Goal: Check status: Check status

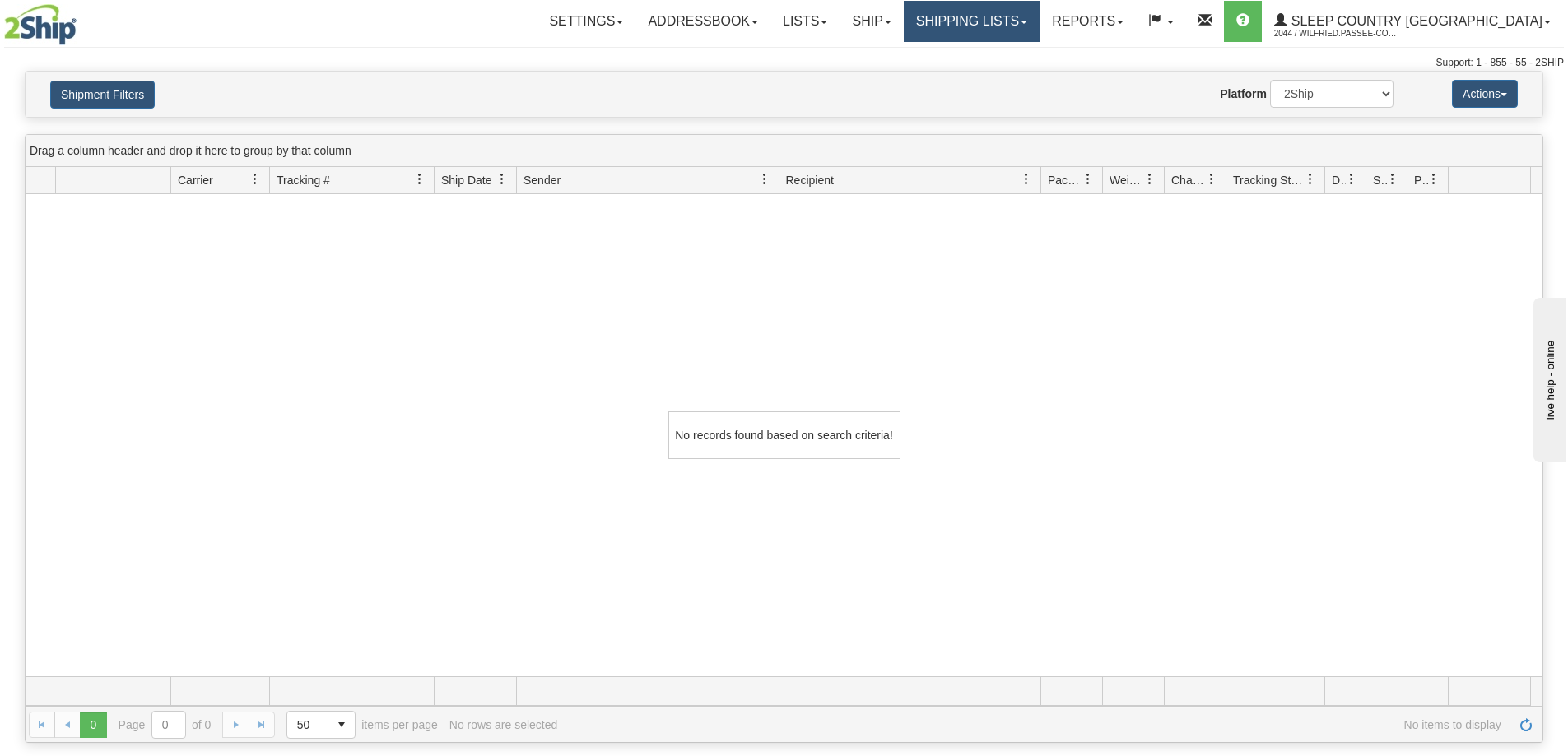
click at [1019, 19] on link "Shipping lists" at bounding box center [971, 22] width 136 height 42
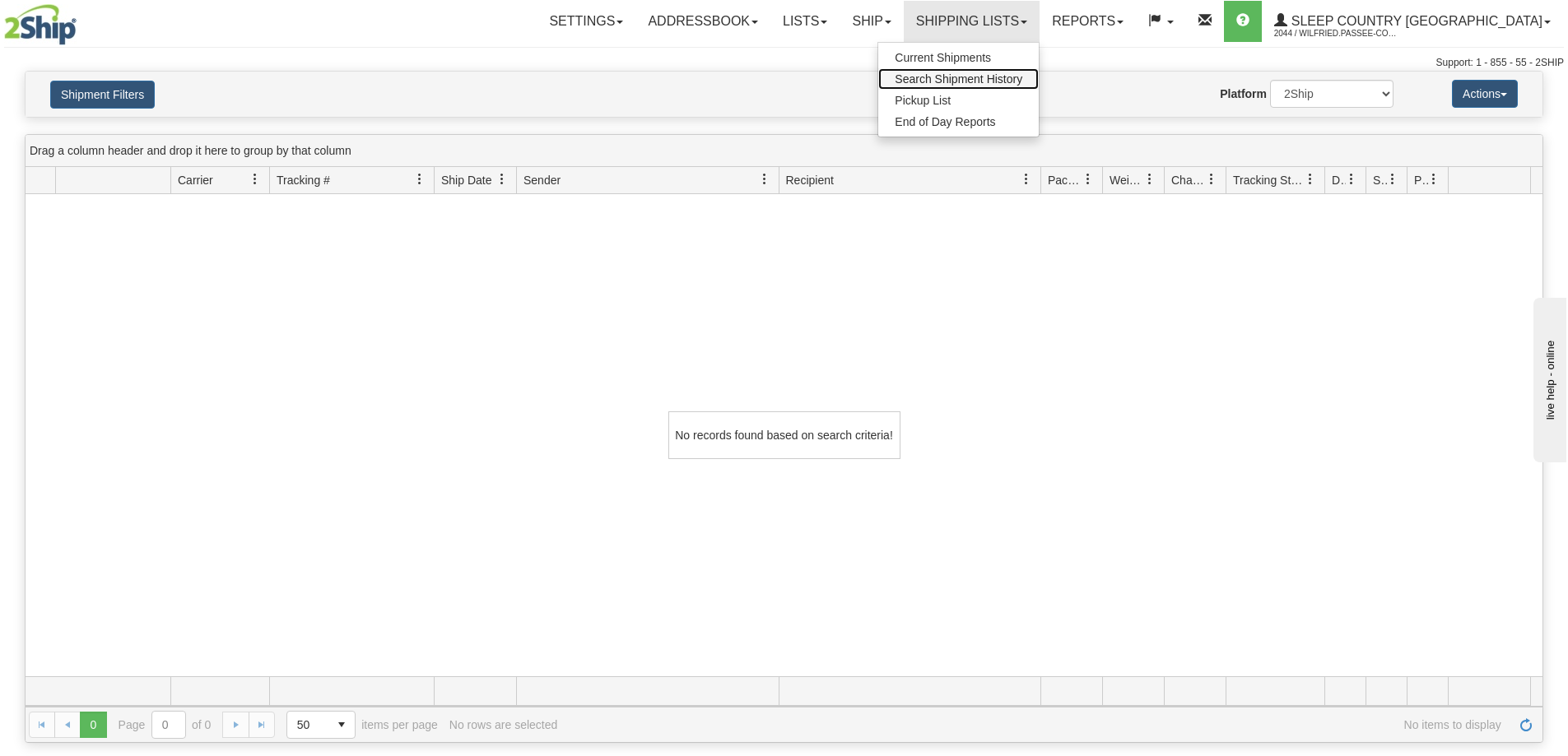
click at [995, 77] on span "Search Shipment History" at bounding box center [958, 78] width 128 height 13
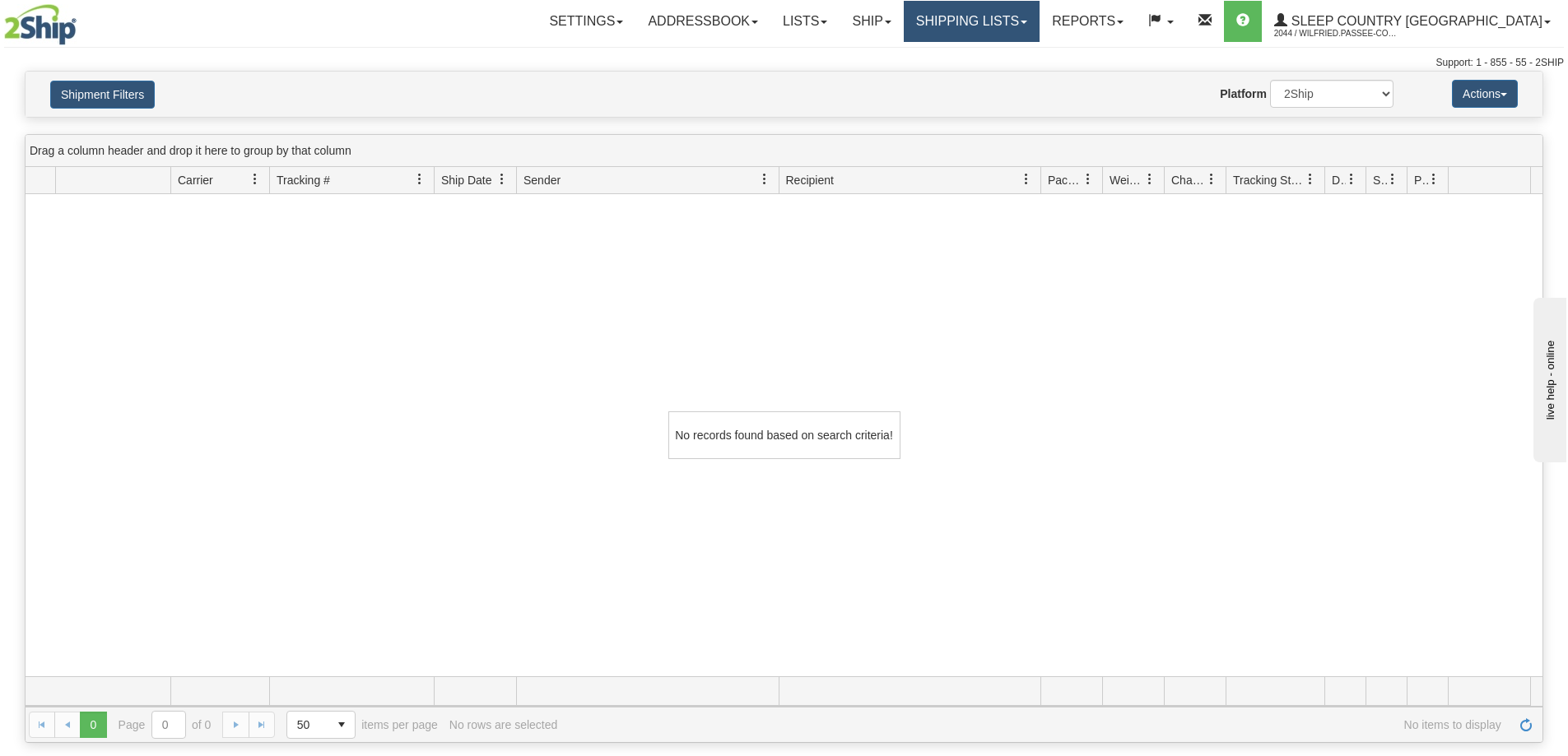
click at [1022, 28] on link "Shipping lists" at bounding box center [971, 22] width 136 height 42
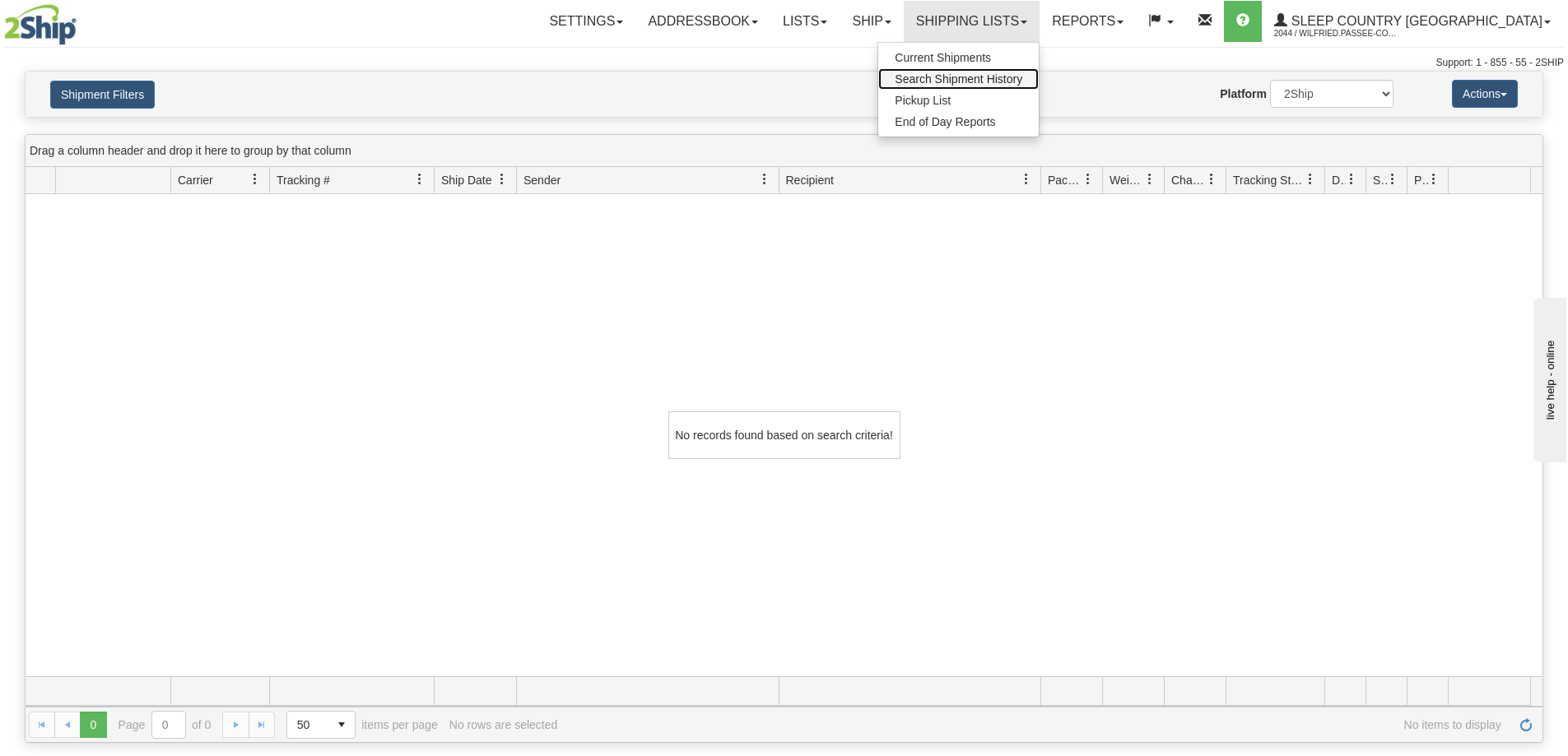
click at [1023, 79] on span "Search Shipment History" at bounding box center [958, 78] width 128 height 13
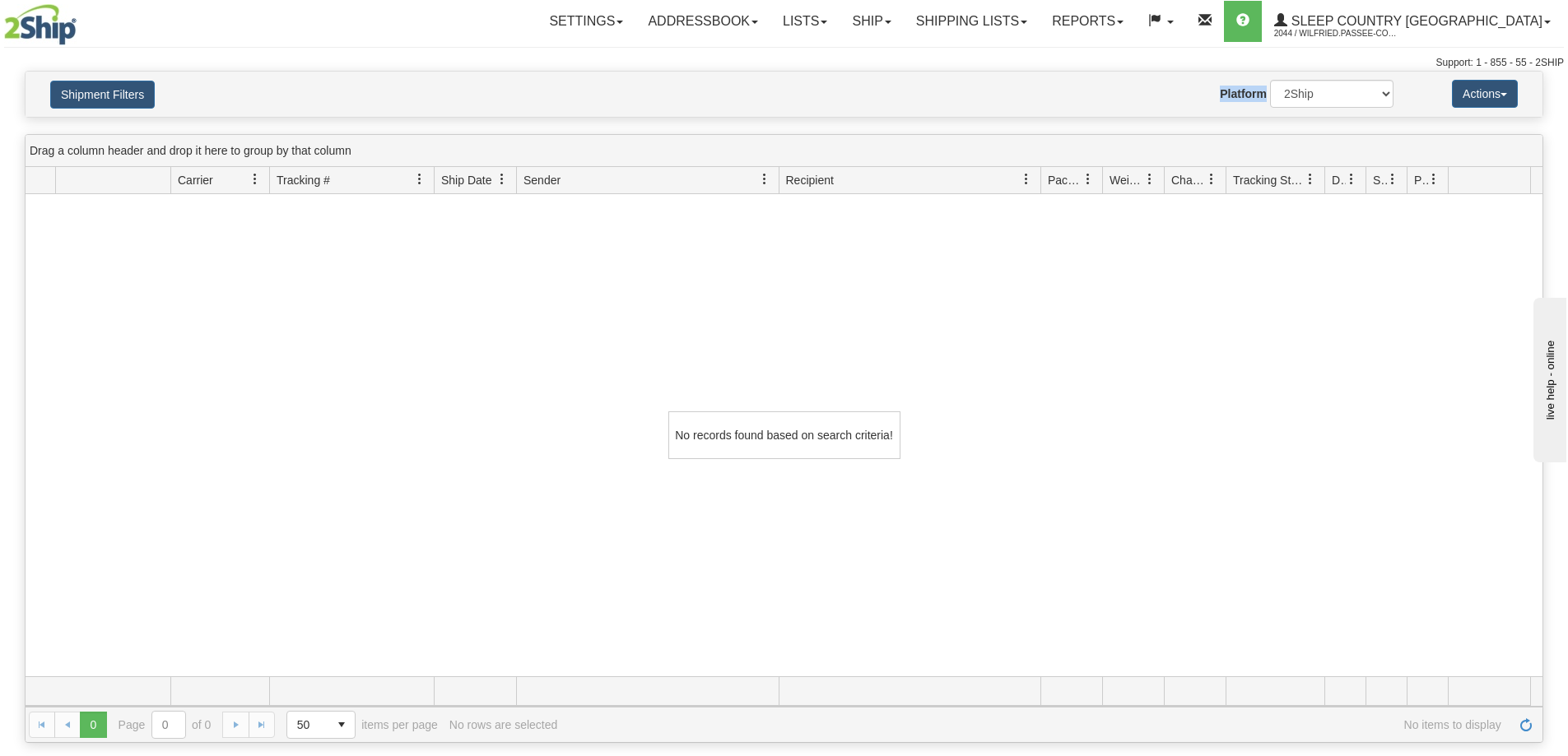
click at [1034, 79] on div "Shipment Filters Website Agent Nothing selected Client User Platform 2Ship Impo…" at bounding box center [784, 94] width 1517 height 46
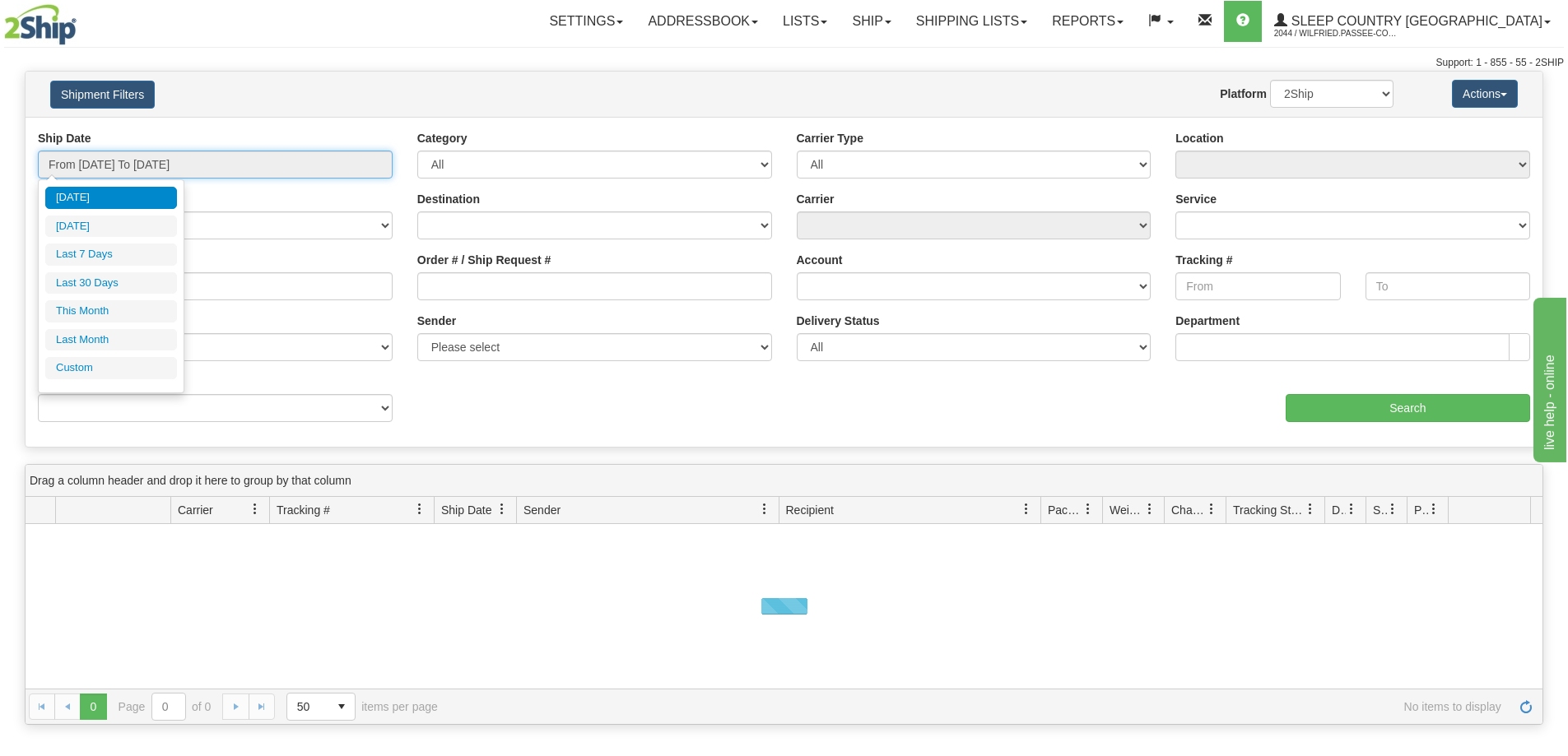
click at [109, 162] on input "From [DATE] To [DATE]" at bounding box center [215, 164] width 355 height 28
click at [94, 287] on li "Last 30 Days" at bounding box center [111, 283] width 132 height 22
type input "From 09/10/2025 To 10/09/2025"
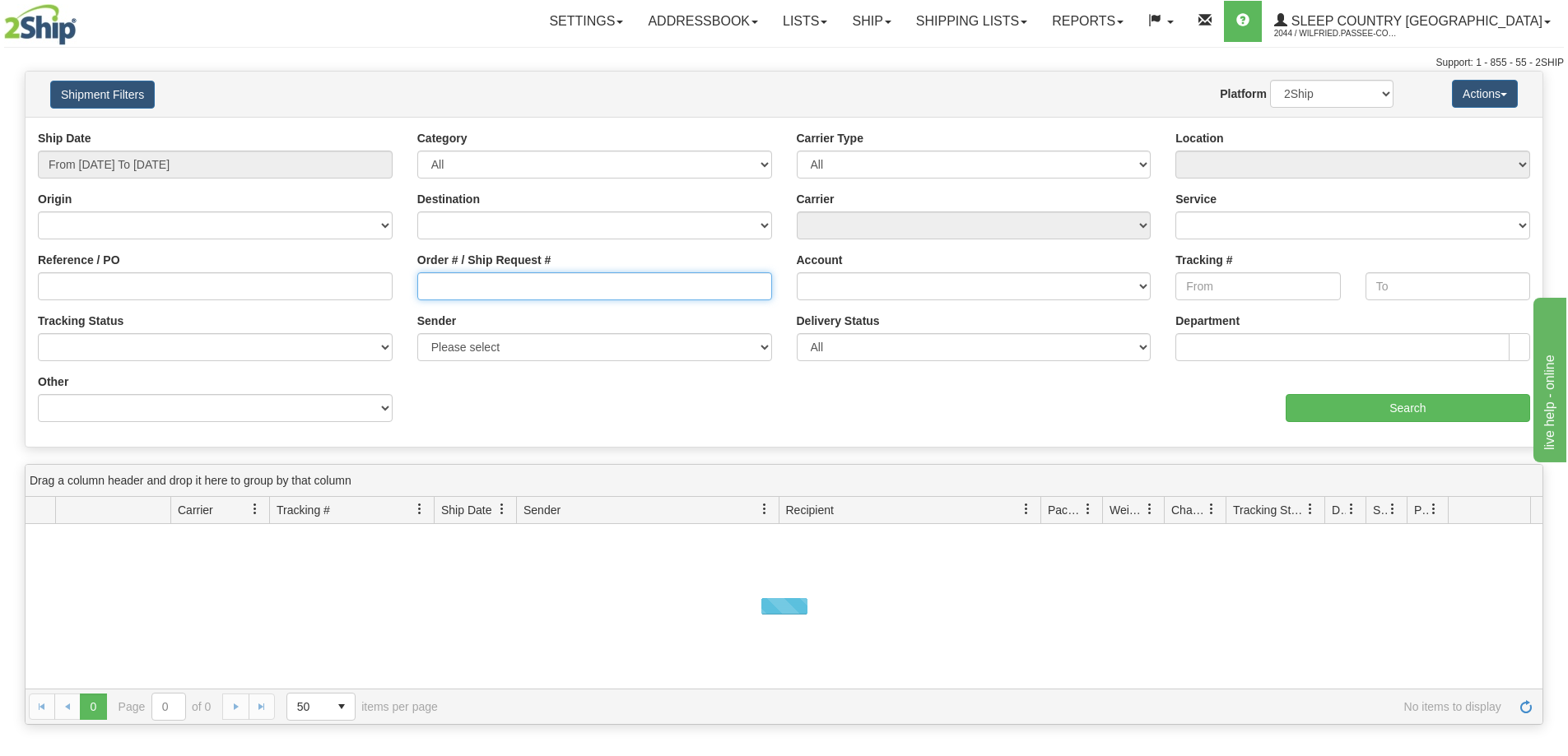
click at [438, 275] on input "Order # / Ship Request #" at bounding box center [595, 286] width 355 height 28
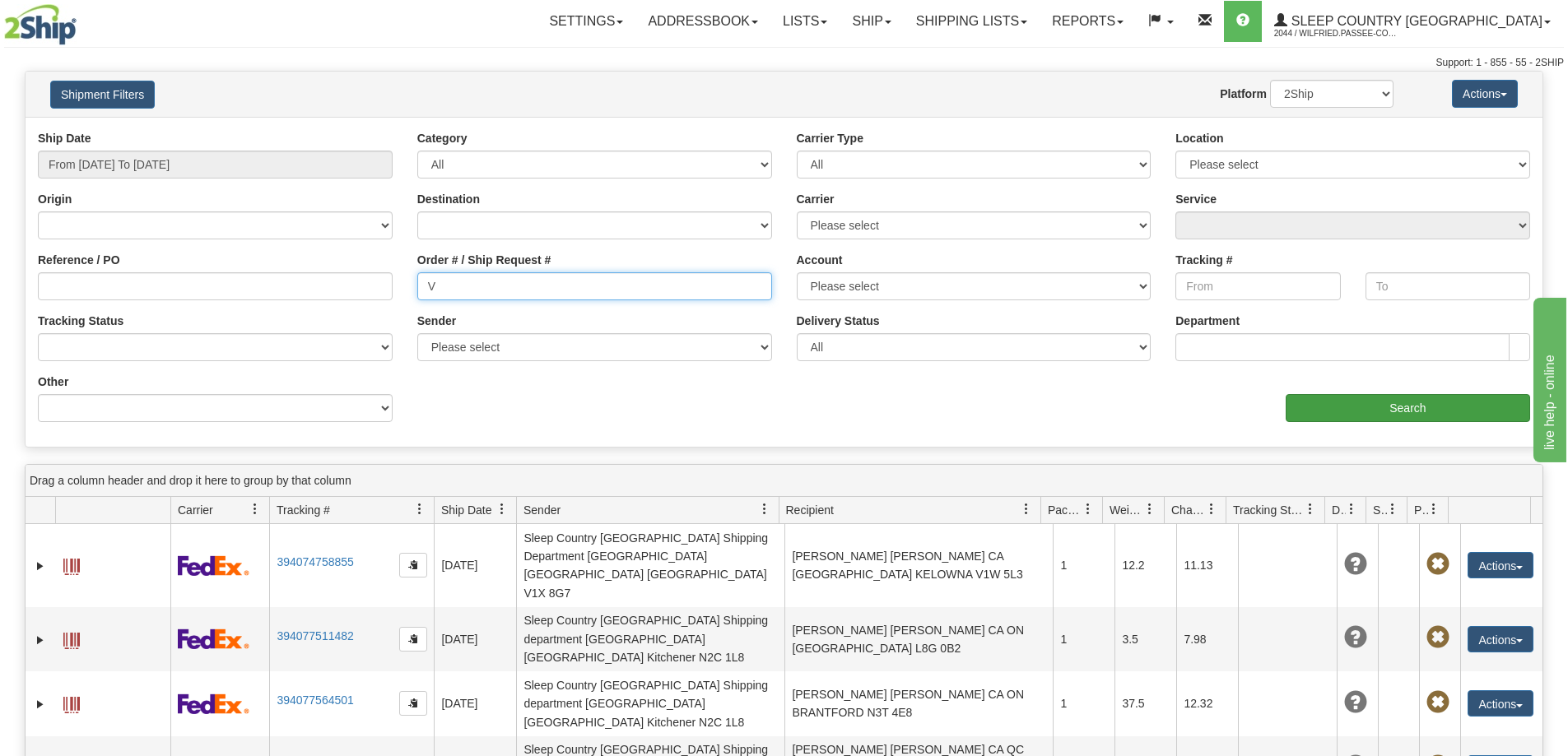
type input "V"
drag, startPoint x: 1343, startPoint y: 412, endPoint x: 1324, endPoint y: 411, distance: 19.0
click at [1324, 411] on input "Search" at bounding box center [1408, 408] width 245 height 28
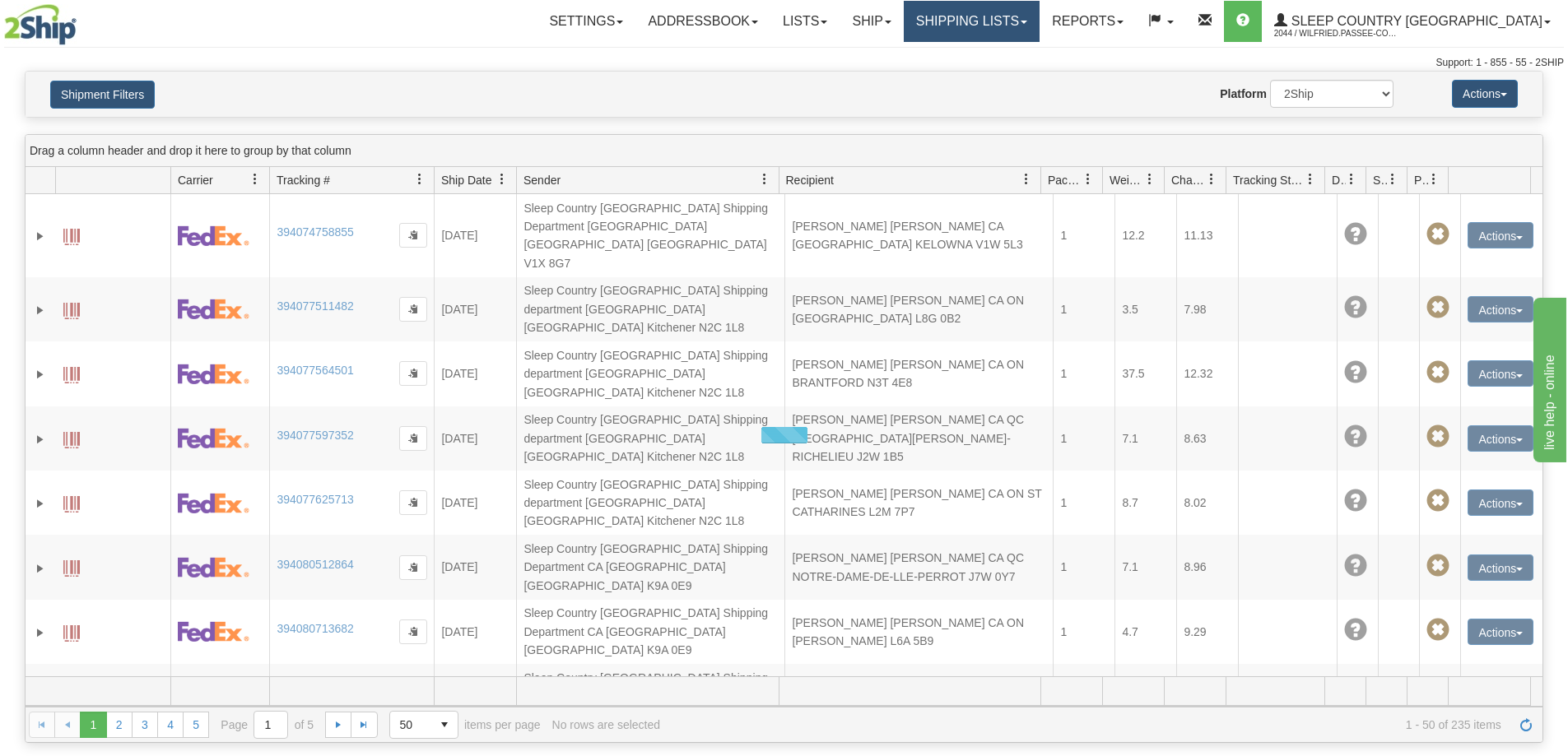
click at [1014, 26] on link "Shipping lists" at bounding box center [971, 22] width 136 height 42
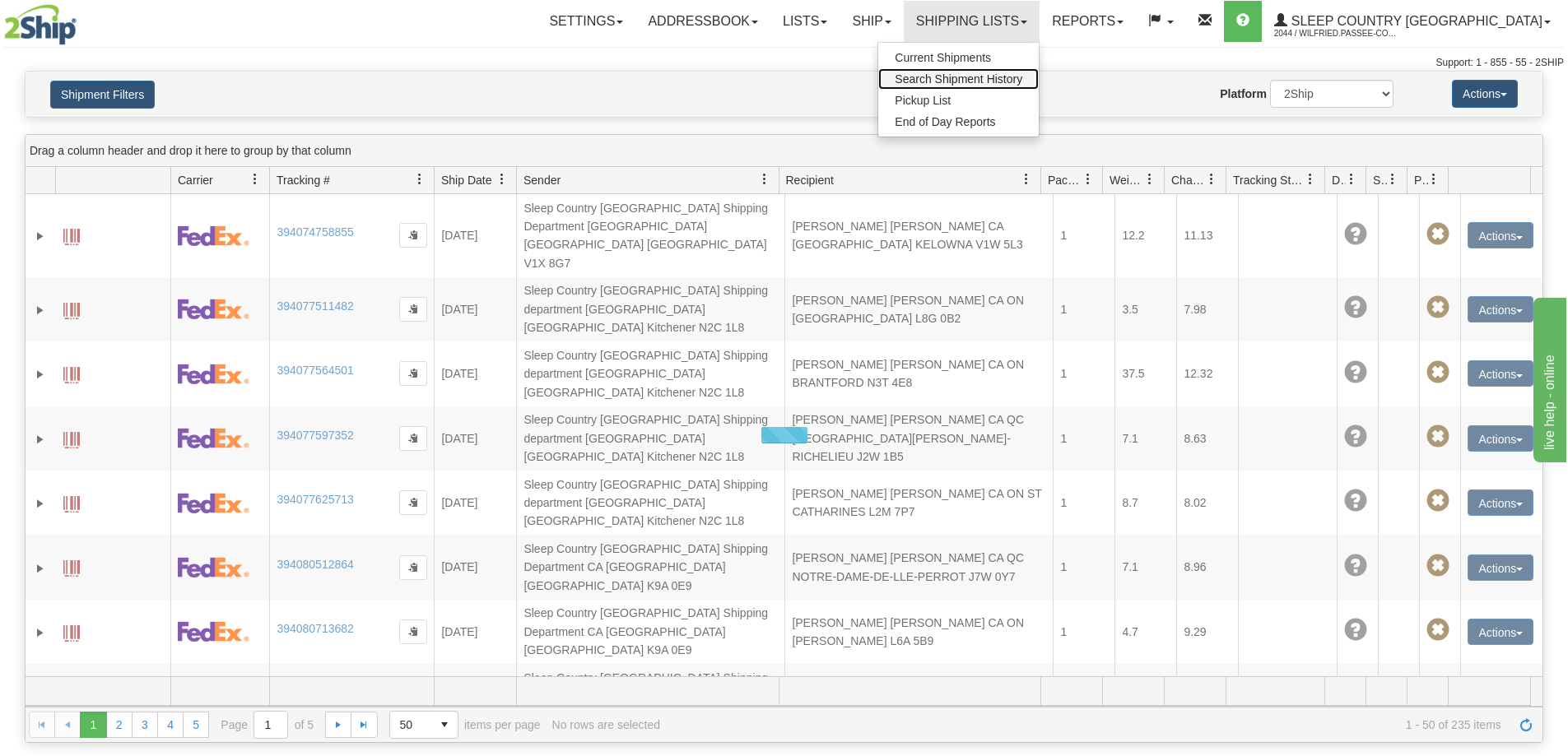
click at [1012, 78] on span "Search Shipment History" at bounding box center [958, 78] width 128 height 13
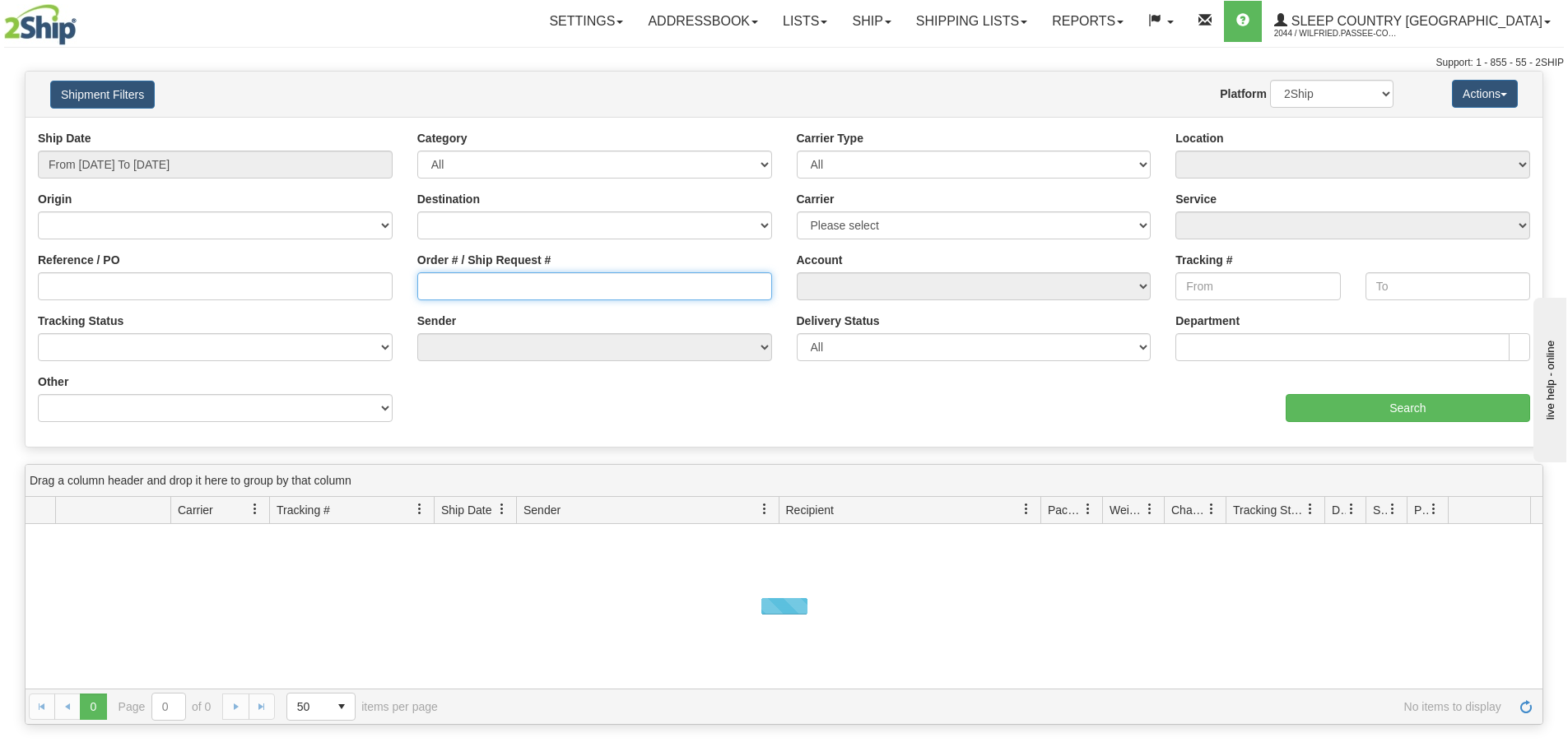
click at [448, 294] on input "Order # / Ship Request #" at bounding box center [595, 286] width 355 height 28
paste input "9000I153488"
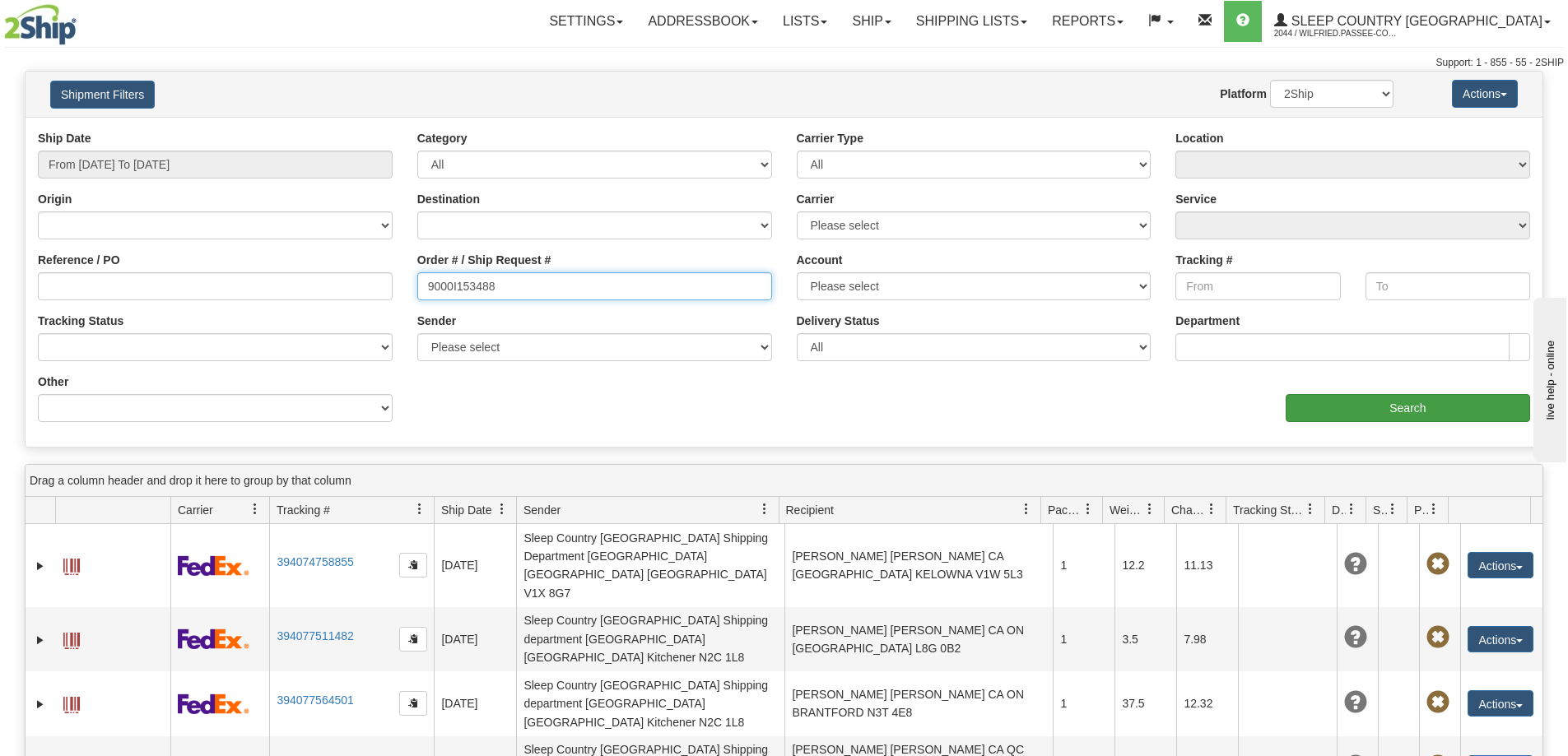
type input "9000I153488"
click at [1343, 411] on input "Search" at bounding box center [1408, 408] width 245 height 28
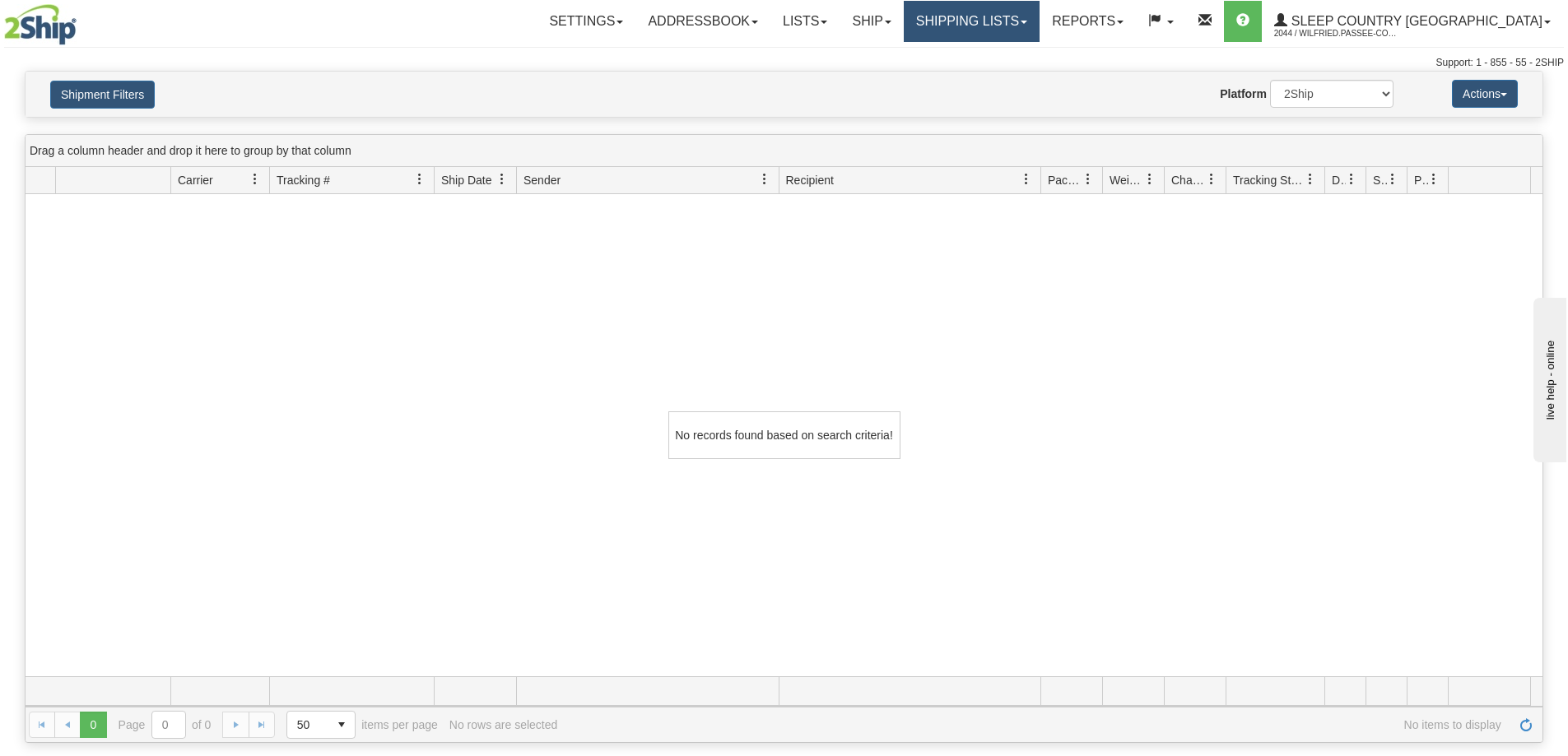
click at [1032, 17] on link "Shipping lists" at bounding box center [971, 22] width 136 height 42
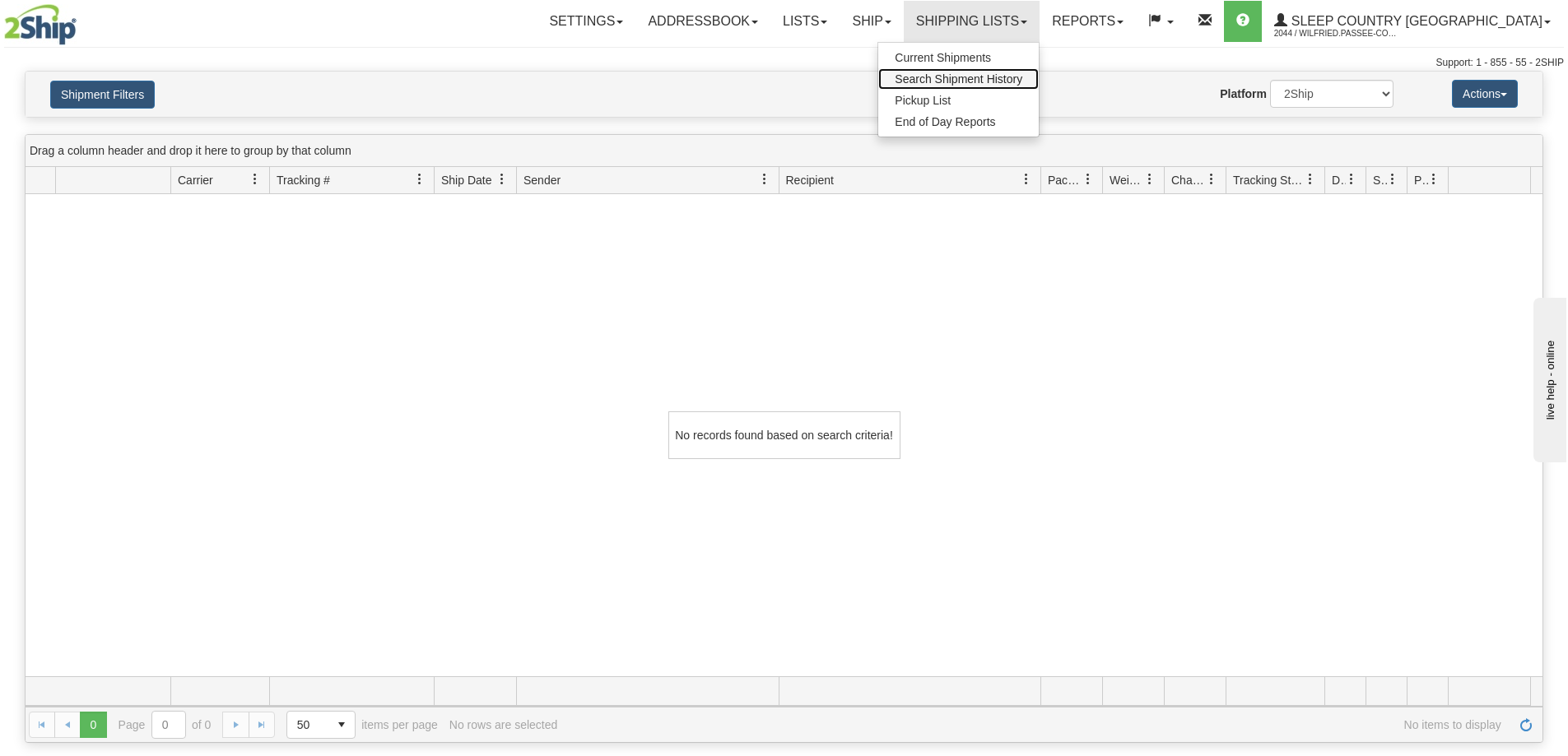
click at [1038, 71] on link "Search Shipment History" at bounding box center [958, 79] width 161 height 22
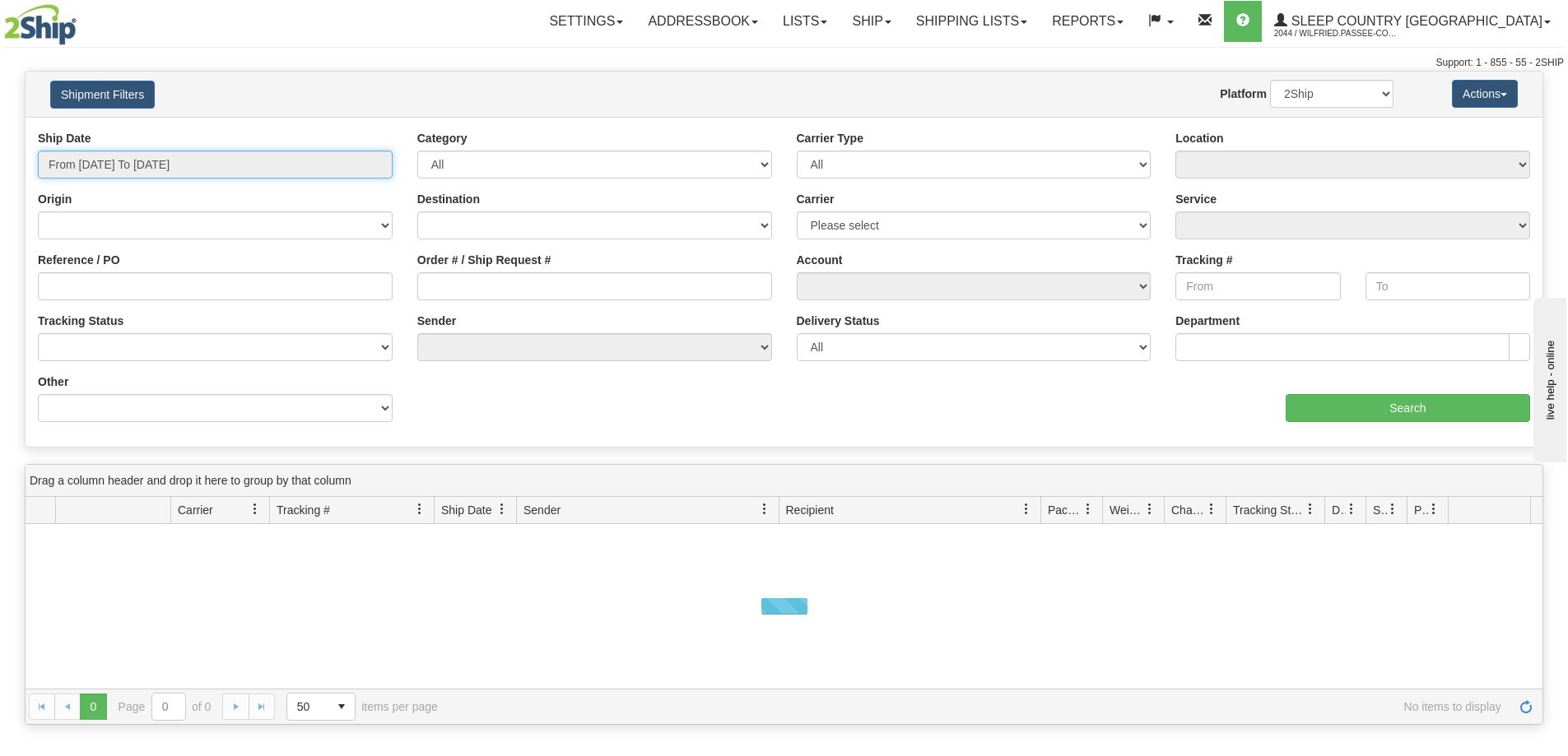
click at [137, 163] on input "From [DATE] To [DATE]" at bounding box center [215, 164] width 355 height 28
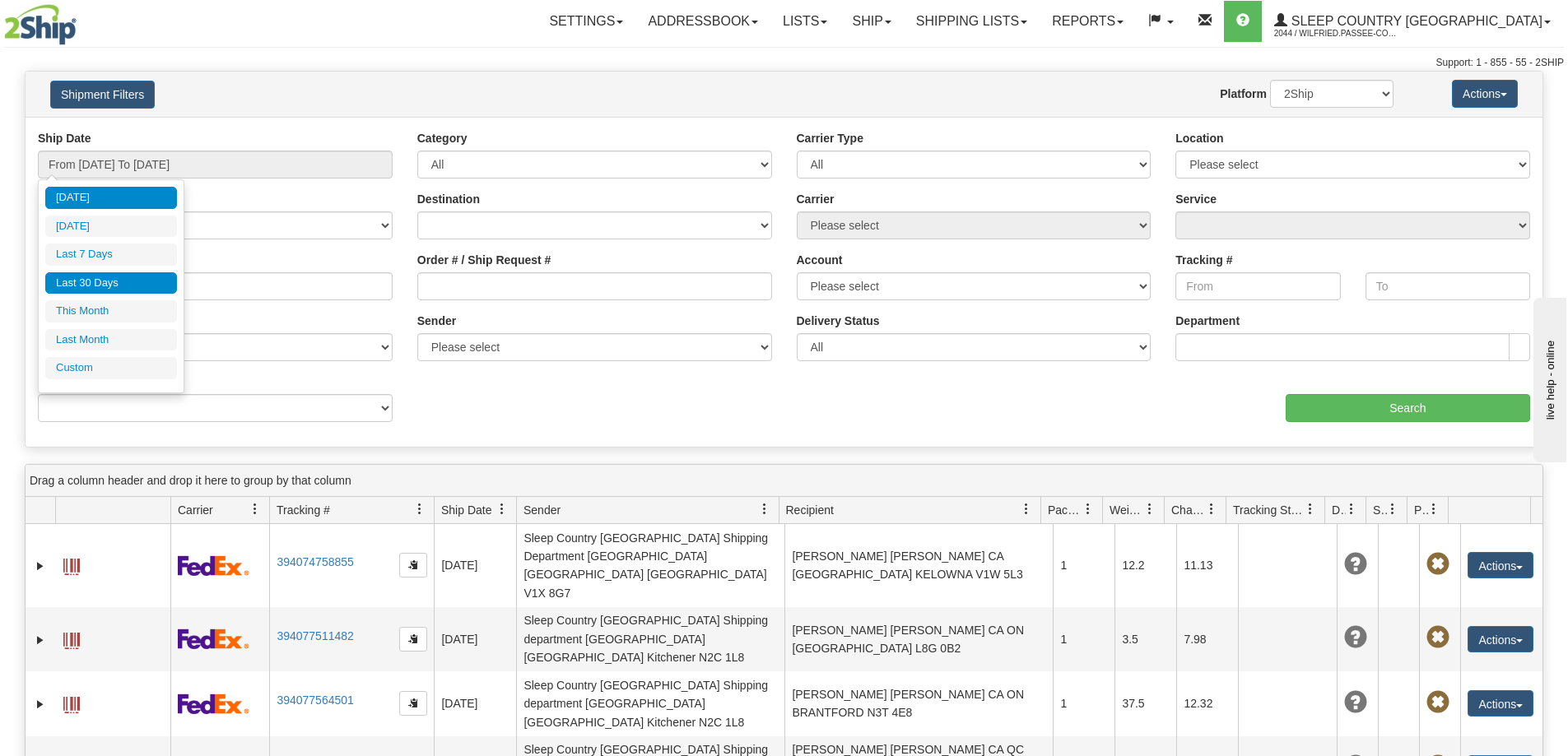
click at [128, 279] on li "Last 30 Days" at bounding box center [111, 283] width 132 height 22
type input "From 09/10/2025 To 10/09/2025"
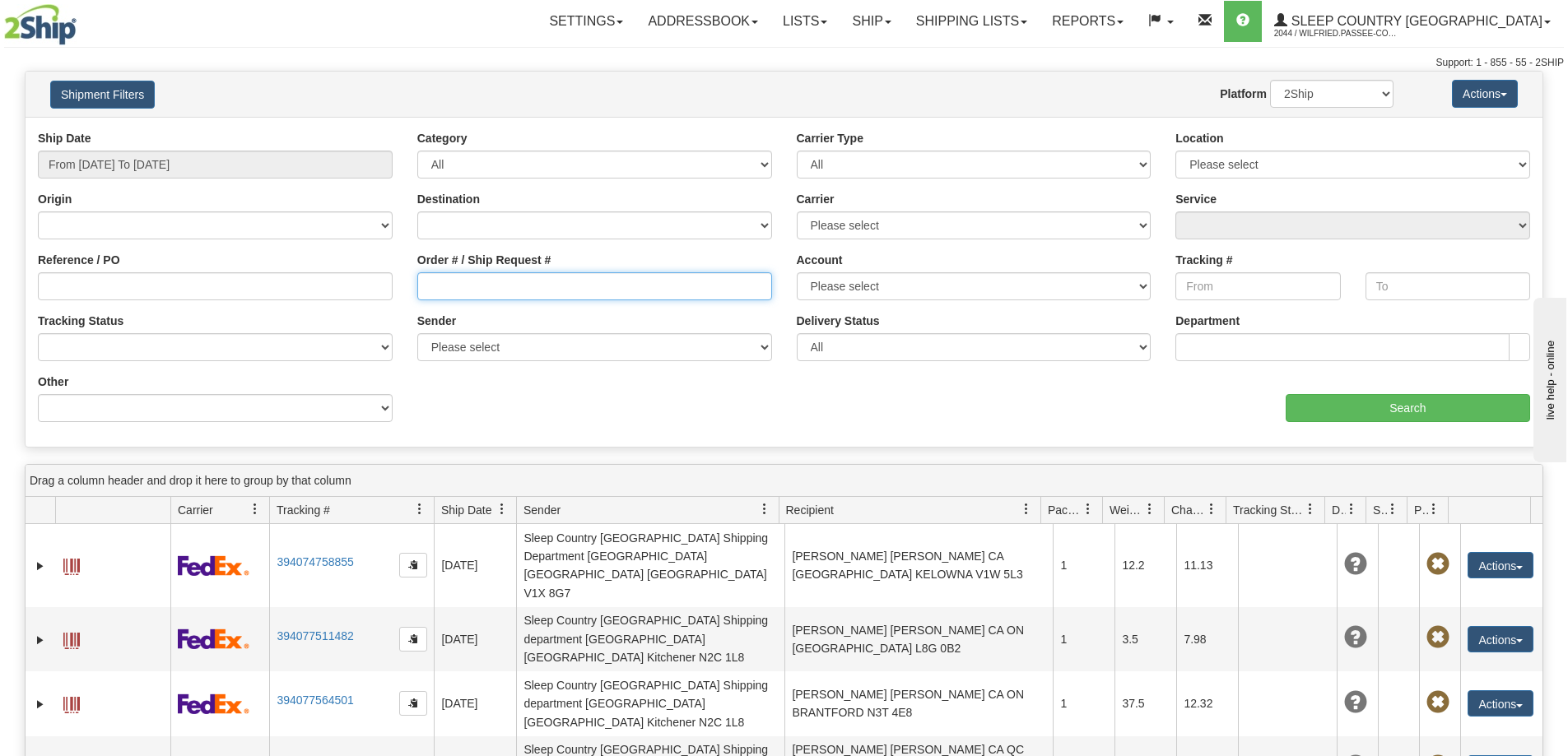
drag, startPoint x: 488, startPoint y: 282, endPoint x: 547, endPoint y: 295, distance: 60.4
click at [487, 282] on input "Order # / Ship Request #" at bounding box center [595, 286] width 355 height 28
paste input "9000I153488"
type input "9000I153488"
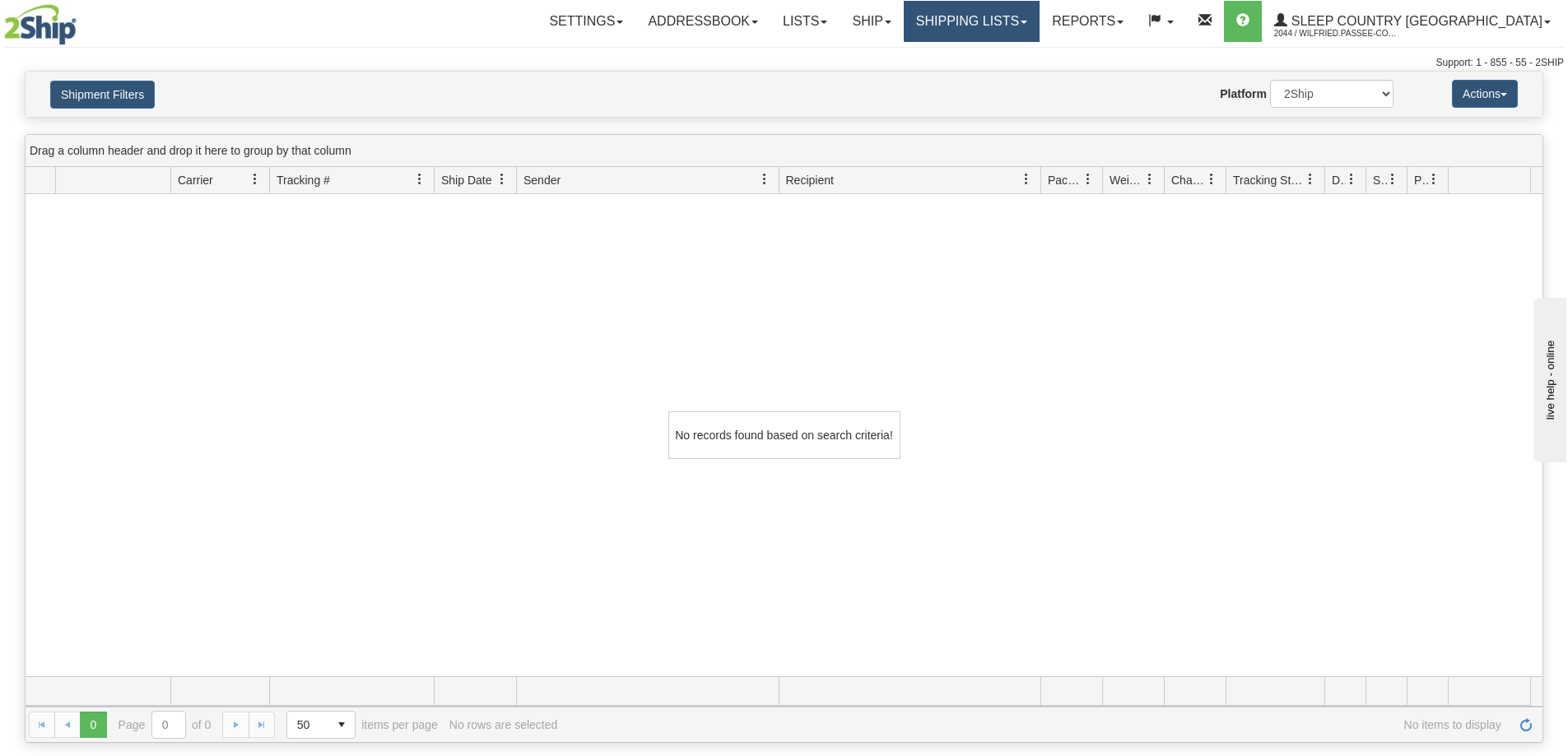
drag, startPoint x: 1057, startPoint y: 19, endPoint x: 1052, endPoint y: 32, distance: 13.9
click at [1040, 21] on link "Shipping lists" at bounding box center [971, 22] width 136 height 42
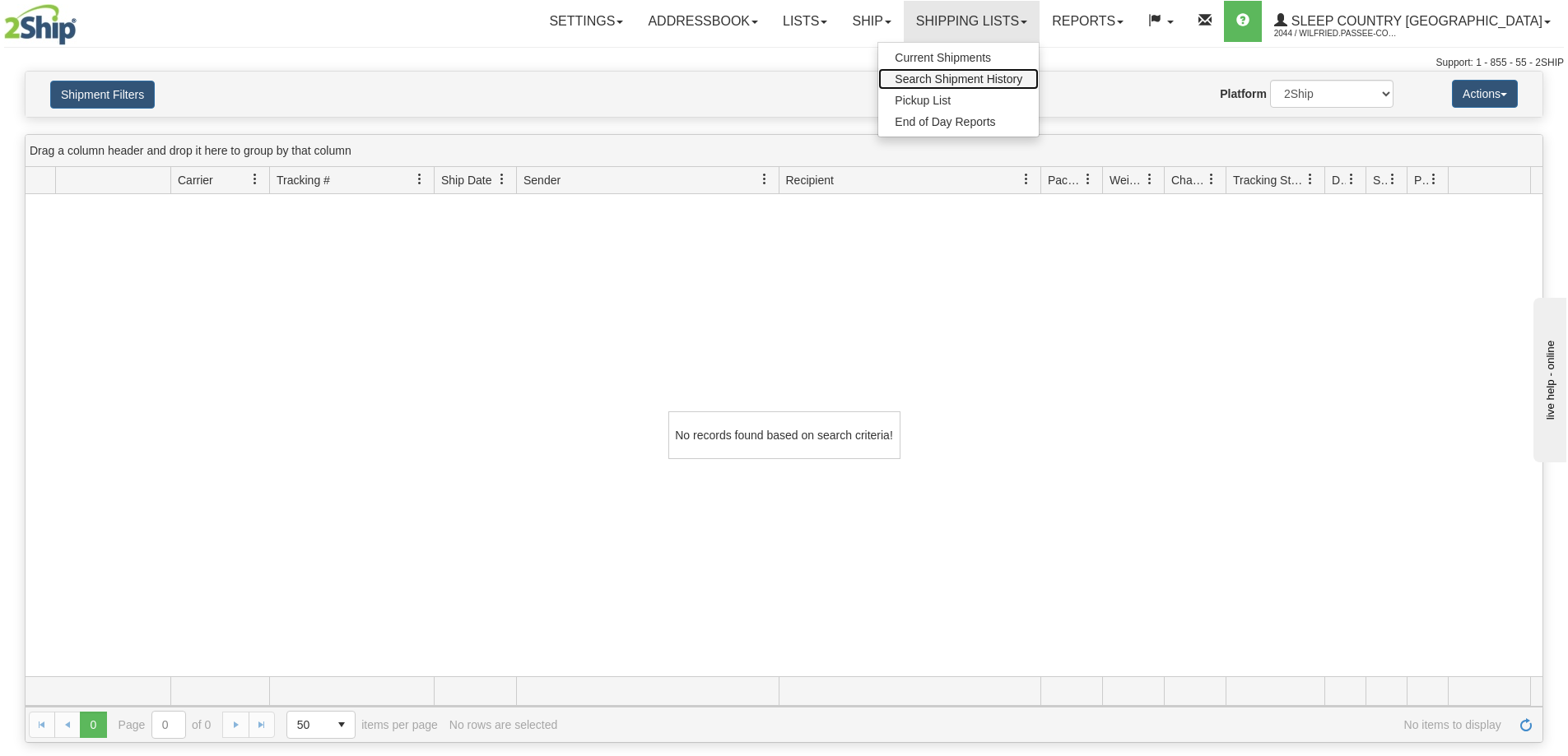
click at [1023, 81] on span "Search Shipment History" at bounding box center [958, 78] width 128 height 13
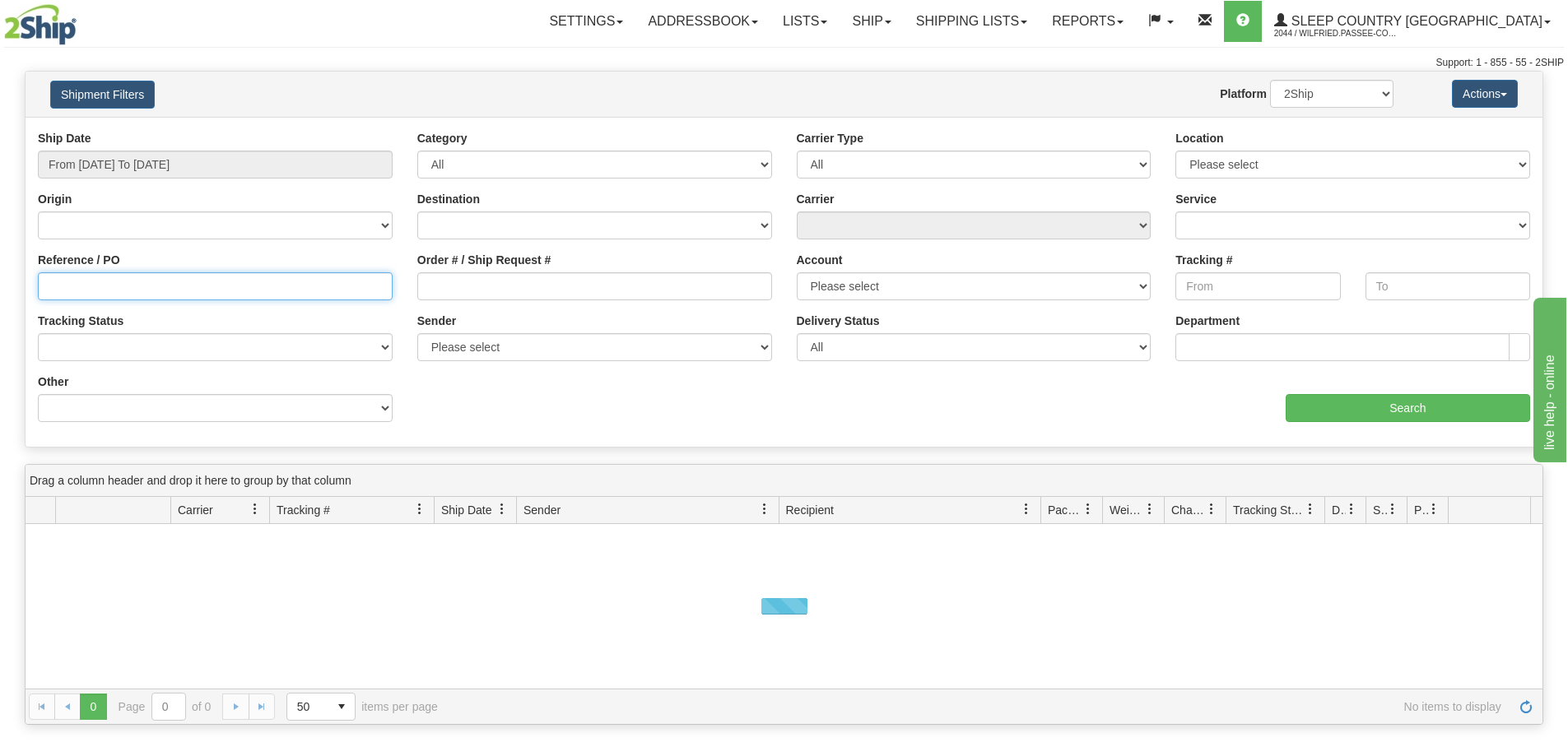
click at [105, 299] on input "Reference / PO" at bounding box center [215, 286] width 355 height 28
paste input "1060912"
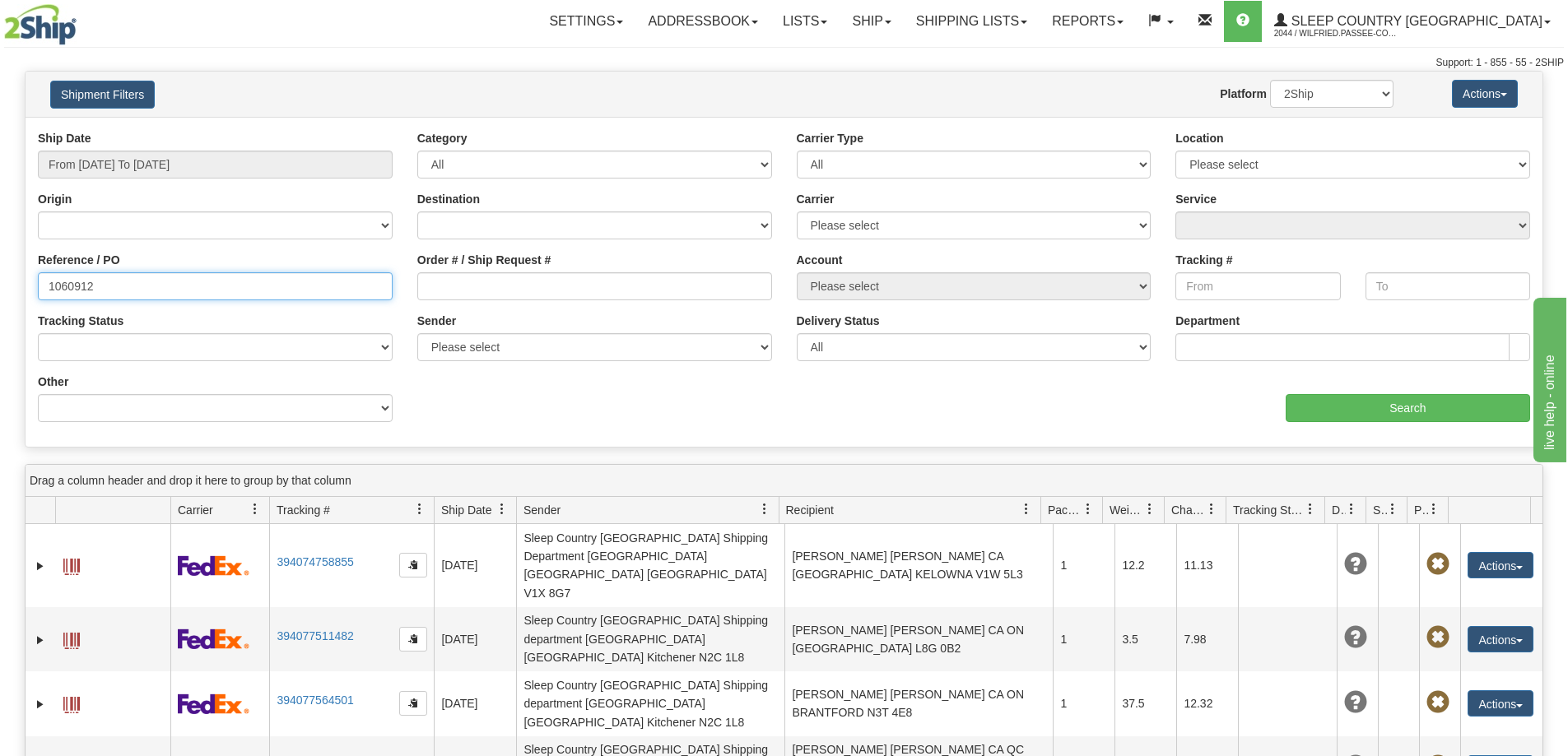
type input "1060912"
click at [163, 164] on input "From [DATE] To [DATE]" at bounding box center [215, 164] width 355 height 28
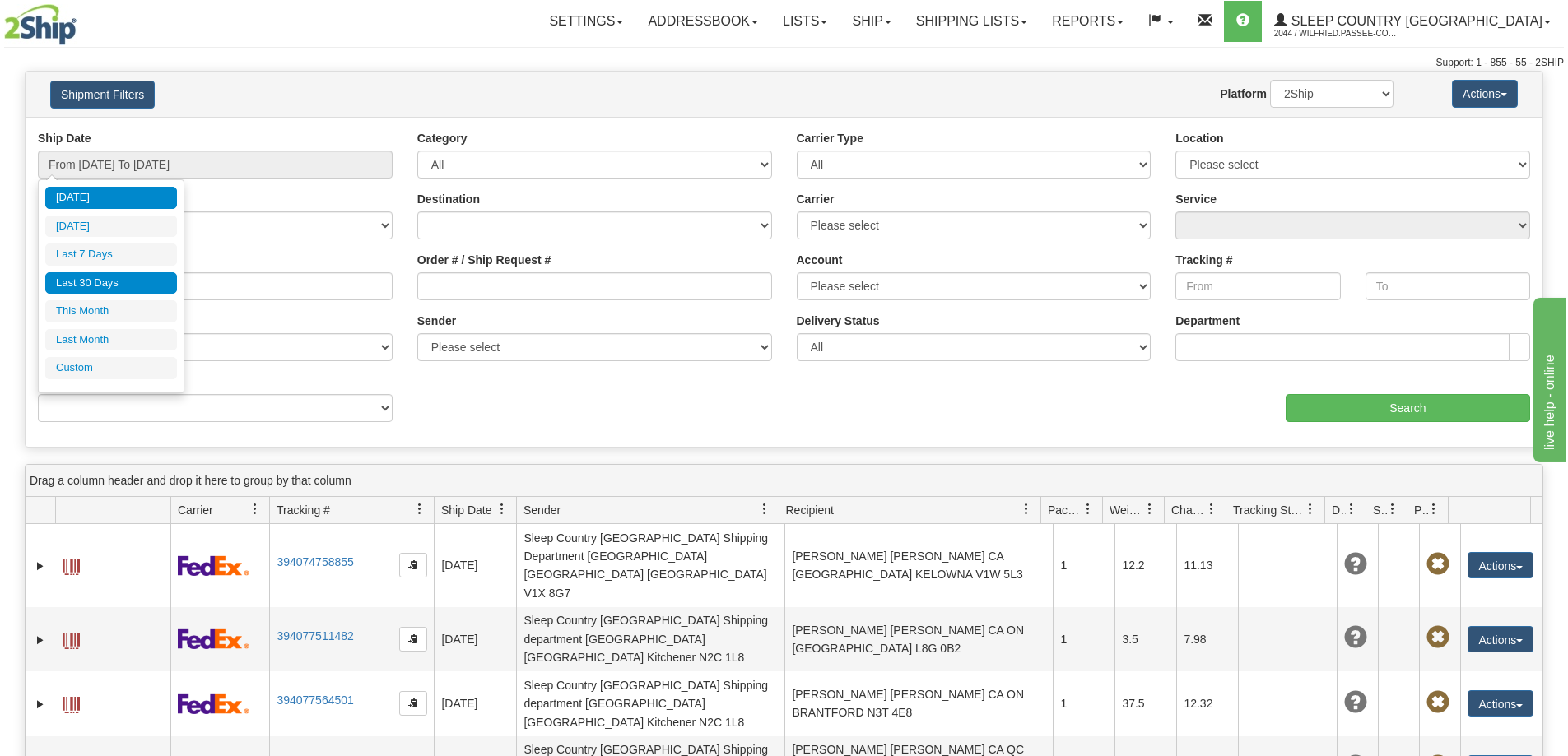
click at [138, 284] on li "Last 30 Days" at bounding box center [111, 283] width 132 height 22
type input "From [DATE] To [DATE]"
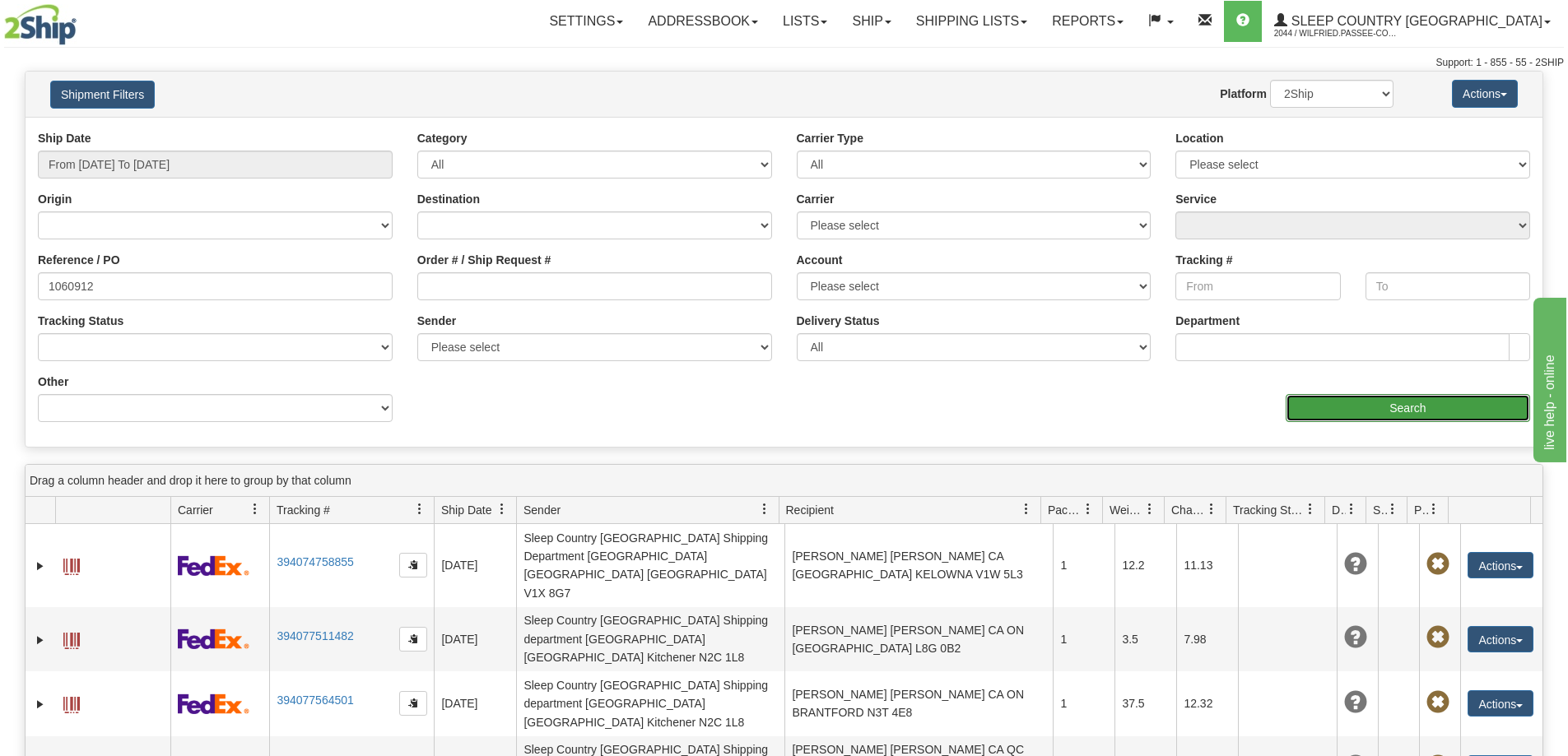
click at [1360, 408] on input "Search" at bounding box center [1408, 408] width 245 height 28
